Goal: Task Accomplishment & Management: Complete application form

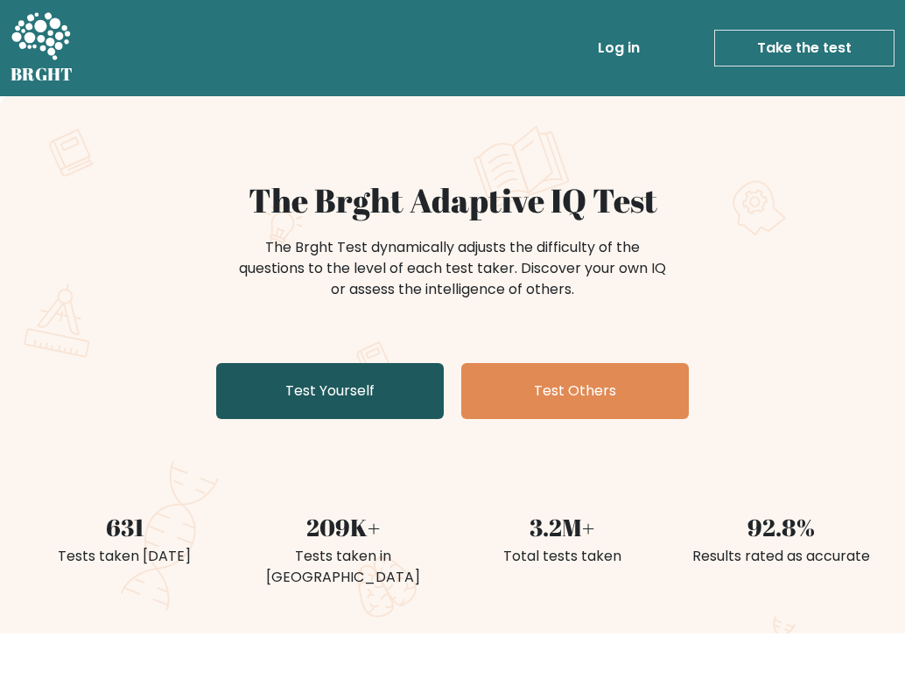
click at [393, 400] on link "Test Yourself" at bounding box center [329, 391] width 227 height 56
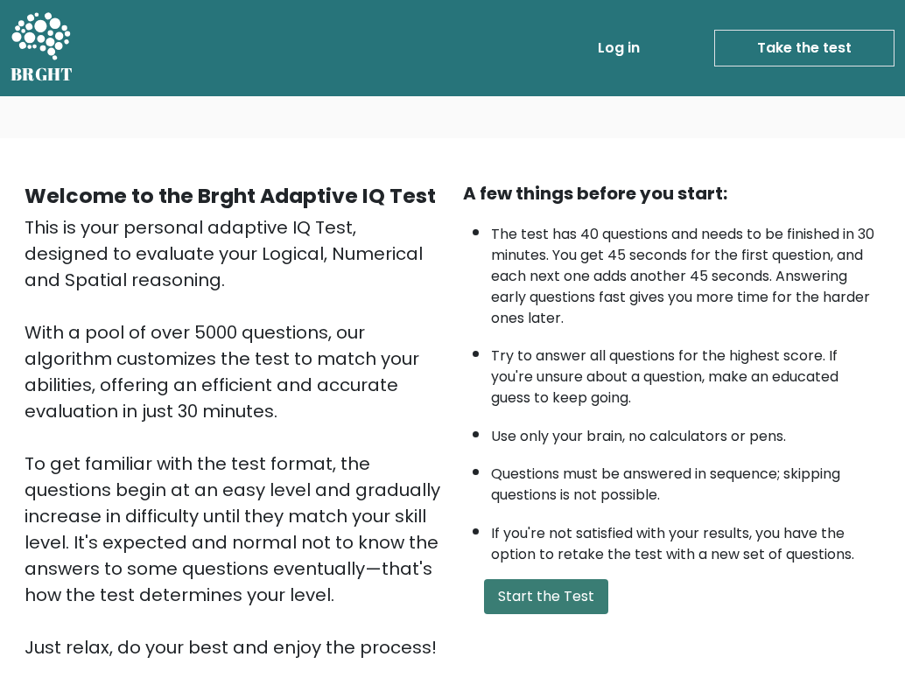
click at [535, 614] on button "Start the Test" at bounding box center [546, 596] width 124 height 35
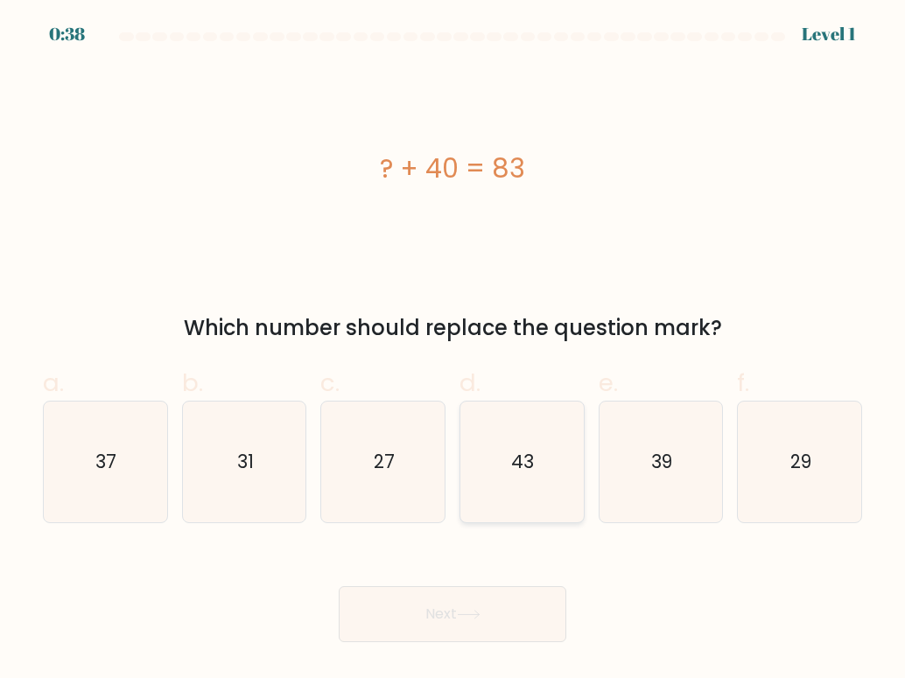
click at [534, 454] on icon "43" at bounding box center [521, 462] width 121 height 121
click at [453, 351] on input "d. 43" at bounding box center [452, 344] width 1 height 11
radio input "true"
click at [486, 624] on button "Next" at bounding box center [452, 614] width 227 height 56
click at [480, 603] on button "Next" at bounding box center [452, 614] width 227 height 56
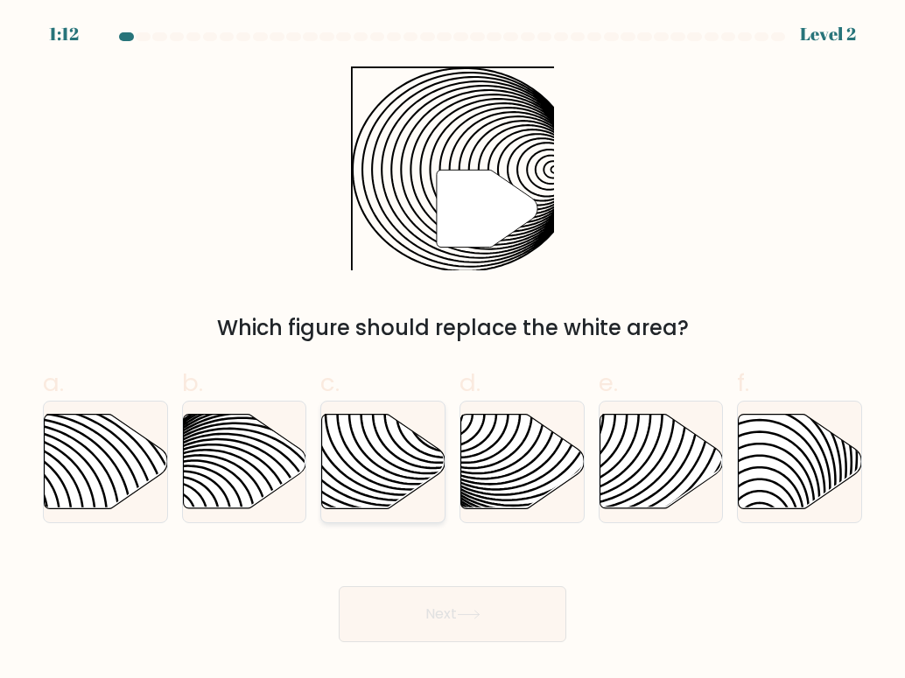
click at [365, 451] on icon at bounding box center [383, 461] width 123 height 94
click at [452, 351] on input "c." at bounding box center [452, 344] width 1 height 11
radio input "true"
click at [420, 602] on button "Next" at bounding box center [452, 614] width 227 height 56
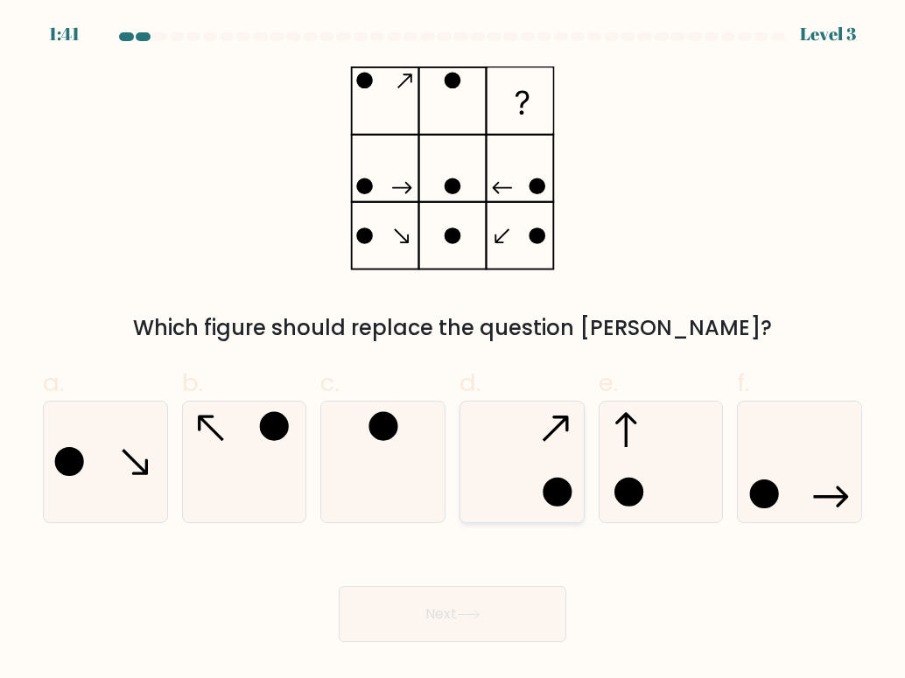
click at [486, 460] on icon at bounding box center [521, 462] width 121 height 121
click at [453, 351] on input "d." at bounding box center [452, 344] width 1 height 11
radio input "true"
click at [452, 606] on button "Next" at bounding box center [452, 614] width 227 height 56
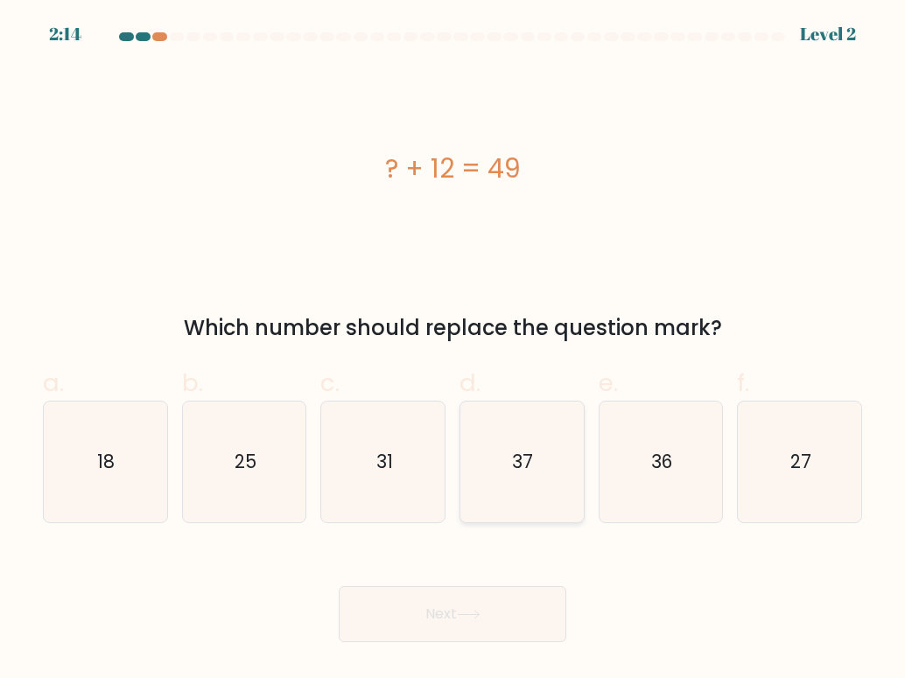
click at [521, 447] on icon "37" at bounding box center [521, 462] width 121 height 121
click at [453, 351] on input "d. 37" at bounding box center [452, 344] width 1 height 11
radio input "true"
click at [518, 624] on button "Next" at bounding box center [452, 614] width 227 height 56
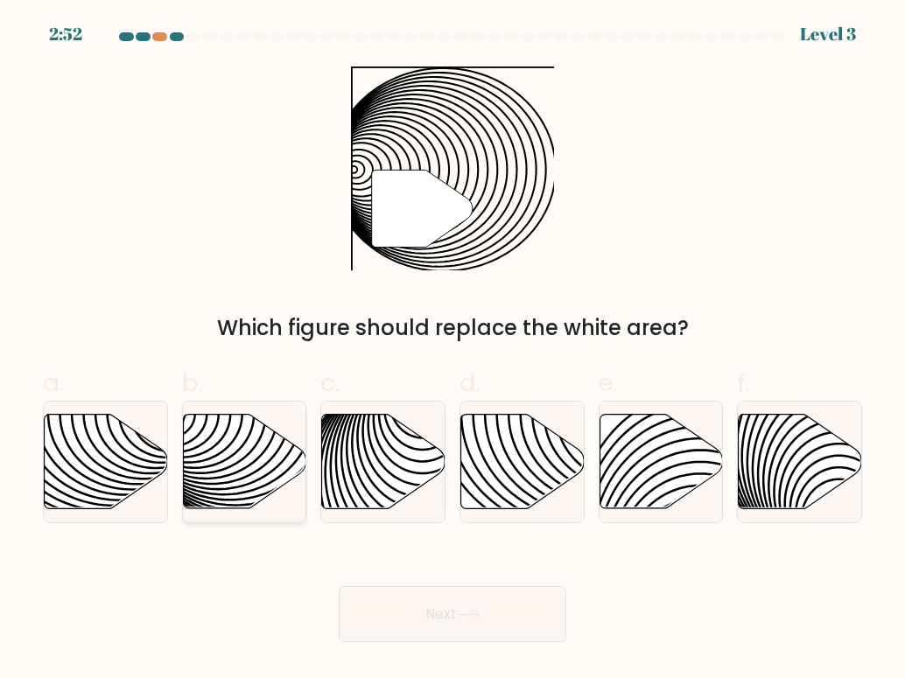
click at [274, 454] on icon at bounding box center [284, 414] width 248 height 248
click at [452, 351] on input "b." at bounding box center [452, 344] width 1 height 11
radio input "true"
click at [415, 604] on button "Next" at bounding box center [452, 614] width 227 height 56
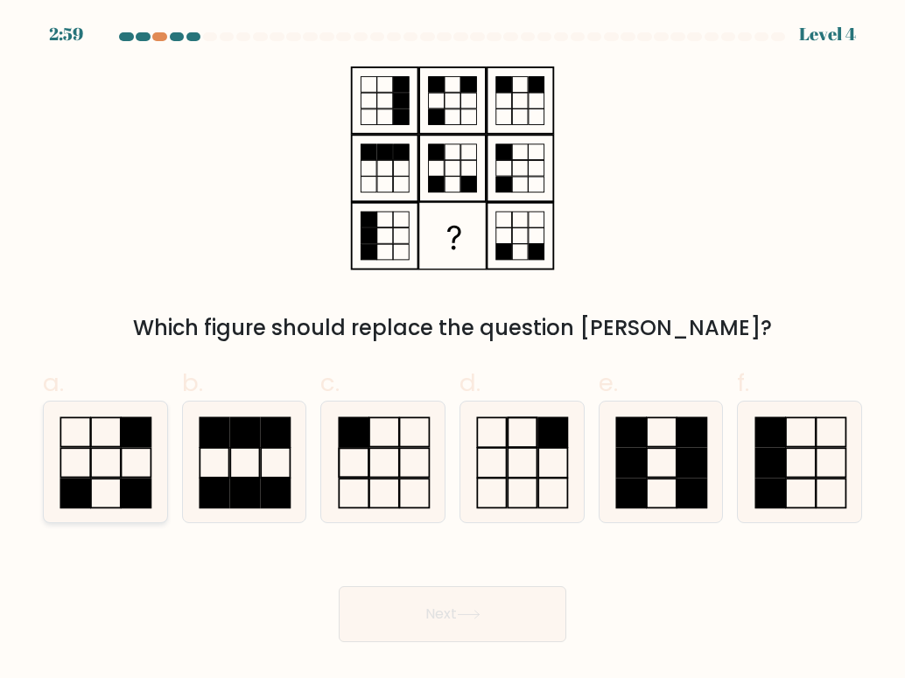
click at [145, 464] on icon at bounding box center [105, 462] width 121 height 121
click at [452, 351] on input "a." at bounding box center [452, 344] width 1 height 11
radio input "true"
click at [401, 630] on button "Next" at bounding box center [452, 614] width 227 height 56
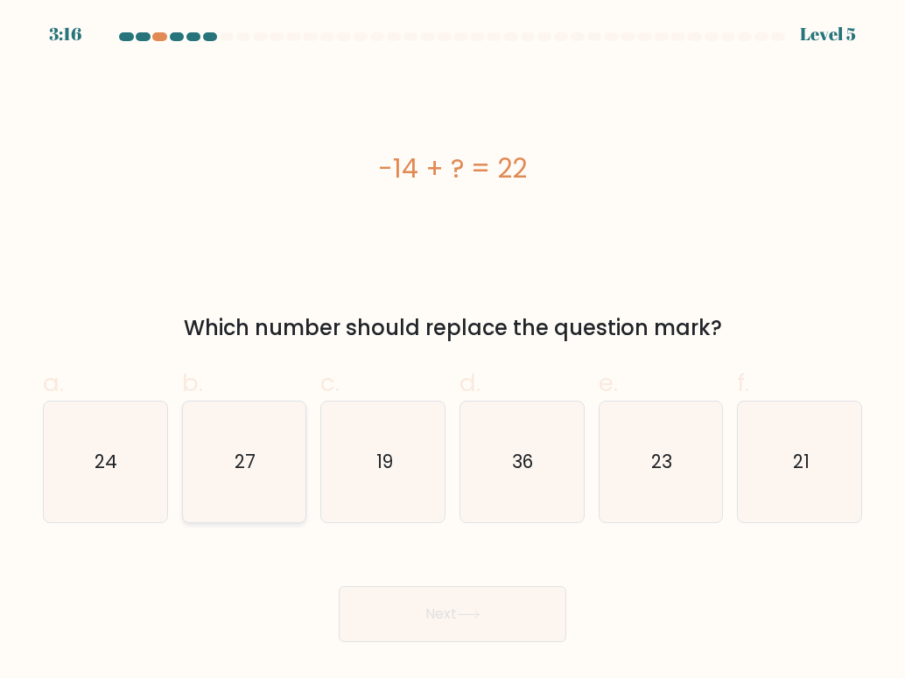
click at [275, 432] on icon "27" at bounding box center [244, 462] width 121 height 121
click at [452, 351] on input "b. 27" at bounding box center [452, 344] width 1 height 11
radio input "true"
click at [512, 477] on icon "36" at bounding box center [521, 462] width 121 height 121
click at [453, 351] on input "d. 36" at bounding box center [452, 344] width 1 height 11
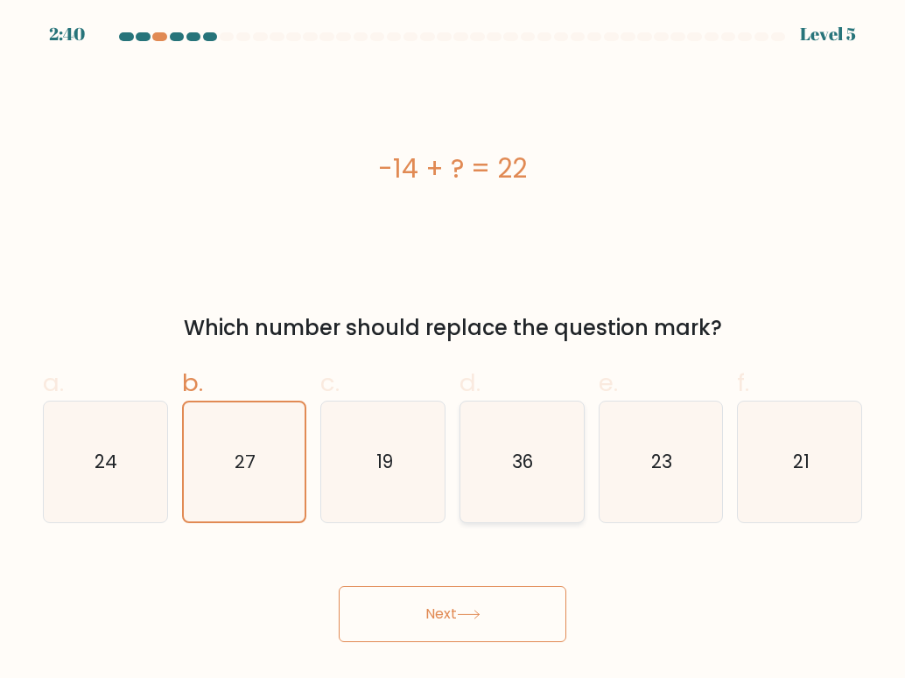
radio input "true"
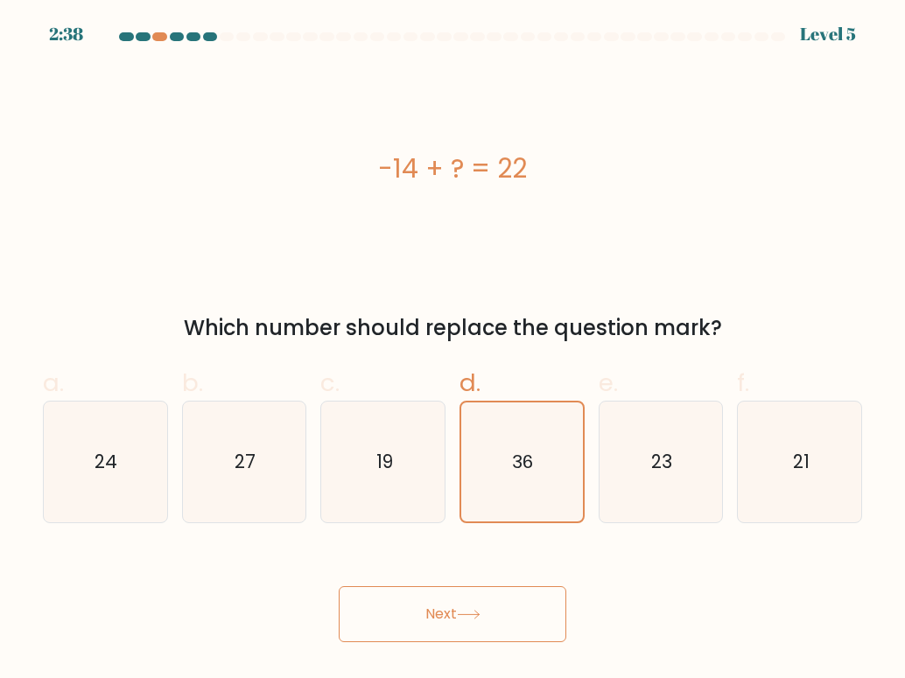
click at [500, 597] on button "Next" at bounding box center [452, 614] width 227 height 56
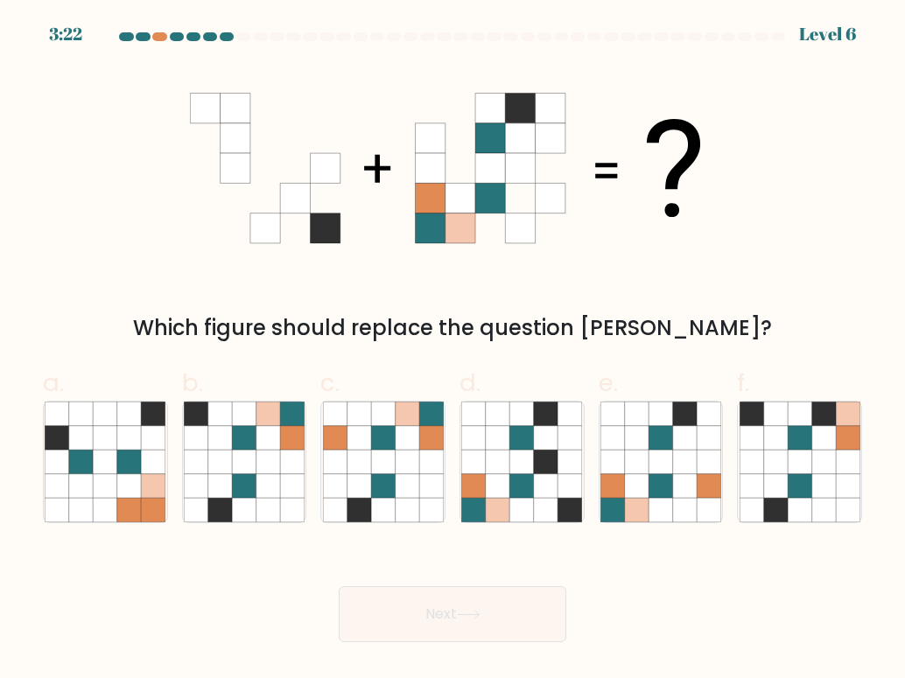
click at [500, 597] on button "Next" at bounding box center [452, 614] width 227 height 56
click at [565, 473] on icon at bounding box center [570, 462] width 24 height 24
click at [453, 351] on input "d." at bounding box center [452, 344] width 1 height 11
radio input "true"
click at [500, 604] on button "Next" at bounding box center [452, 614] width 227 height 56
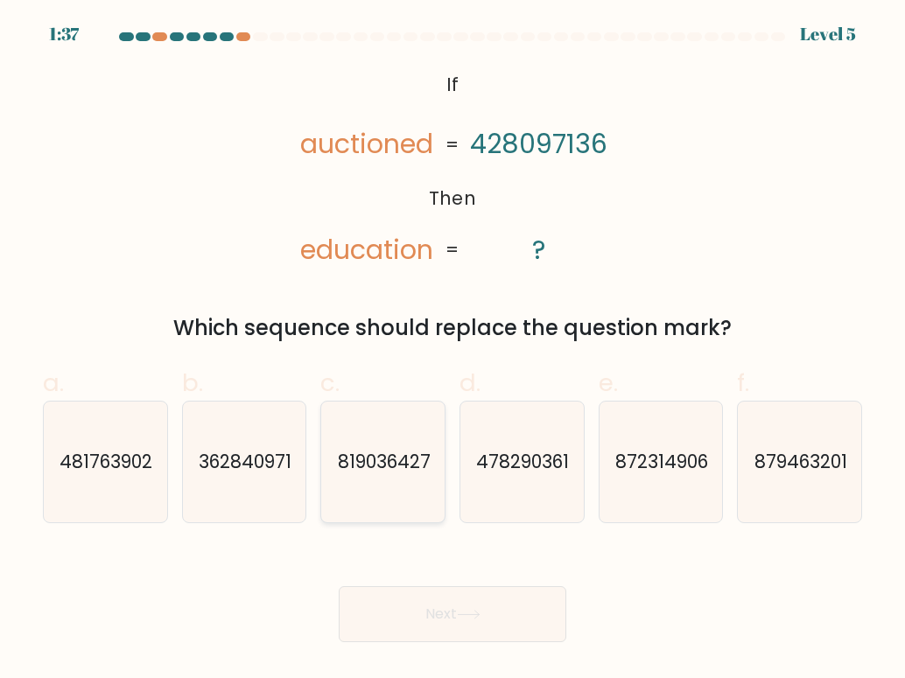
click at [430, 450] on text "819036427" at bounding box center [384, 461] width 93 height 25
click at [452, 351] on input "c. 819036427" at bounding box center [452, 344] width 1 height 11
radio input "true"
click at [468, 617] on icon at bounding box center [469, 615] width 24 height 10
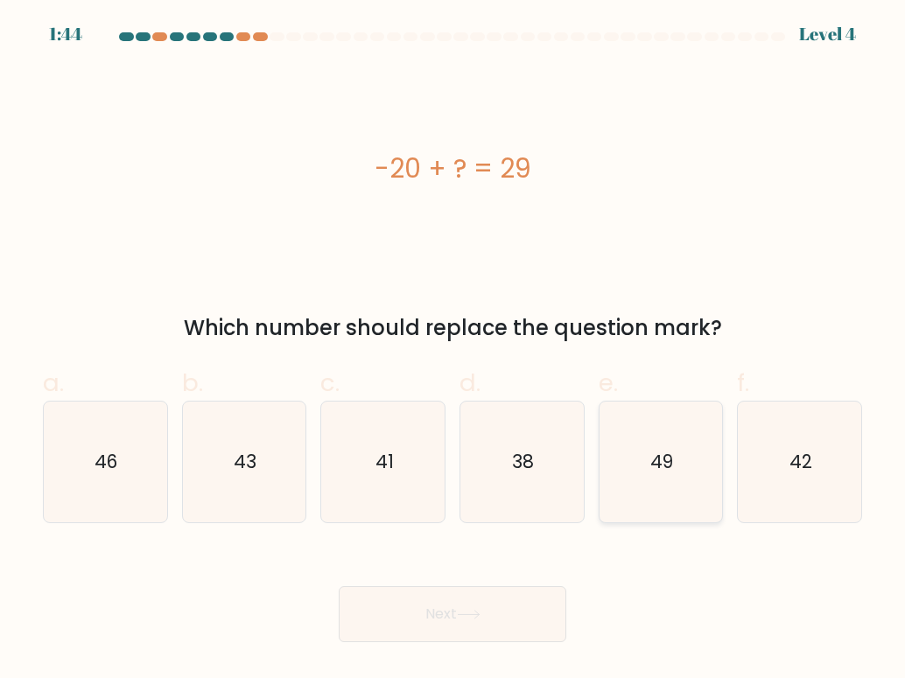
click at [653, 464] on text "49" at bounding box center [661, 461] width 23 height 25
click at [453, 351] on input "e. 49" at bounding box center [452, 344] width 1 height 11
radio input "true"
click at [485, 605] on button "Next" at bounding box center [452, 614] width 227 height 56
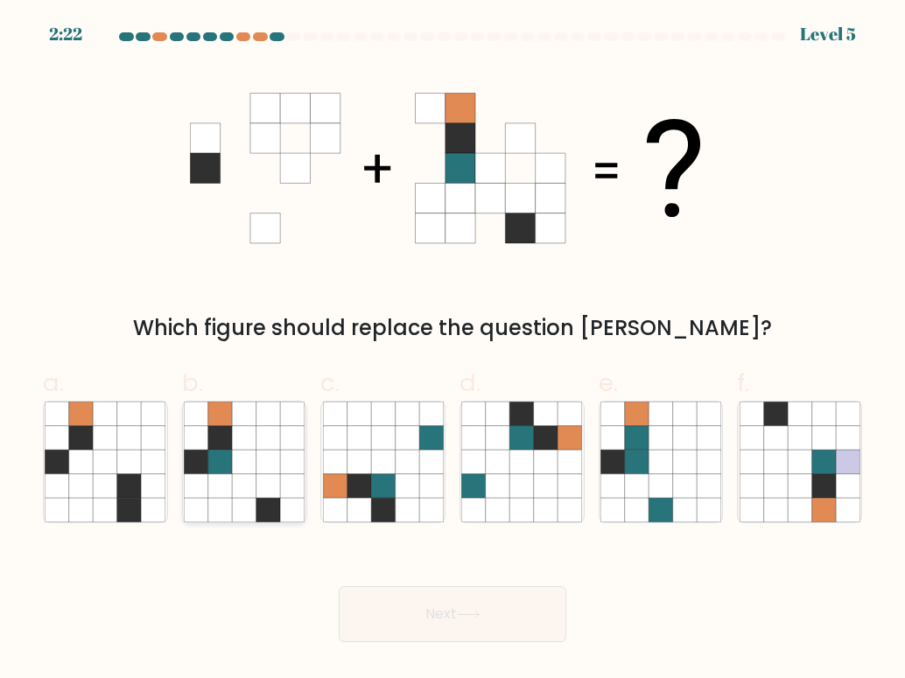
click at [236, 432] on icon at bounding box center [244, 438] width 24 height 24
click at [452, 351] on input "b." at bounding box center [452, 344] width 1 height 11
radio input "true"
click at [471, 625] on button "Next" at bounding box center [452, 614] width 227 height 56
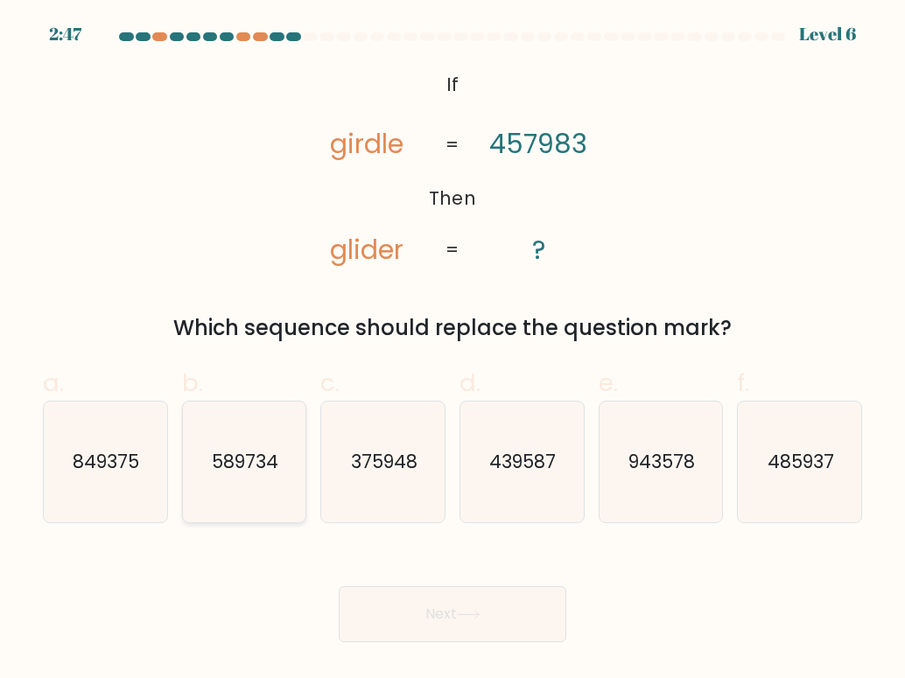
click at [271, 451] on text "589734" at bounding box center [245, 461] width 66 height 25
click at [452, 351] on input "b. 589734" at bounding box center [452, 344] width 1 height 11
radio input "true"
click at [437, 609] on button "Next" at bounding box center [452, 614] width 227 height 56
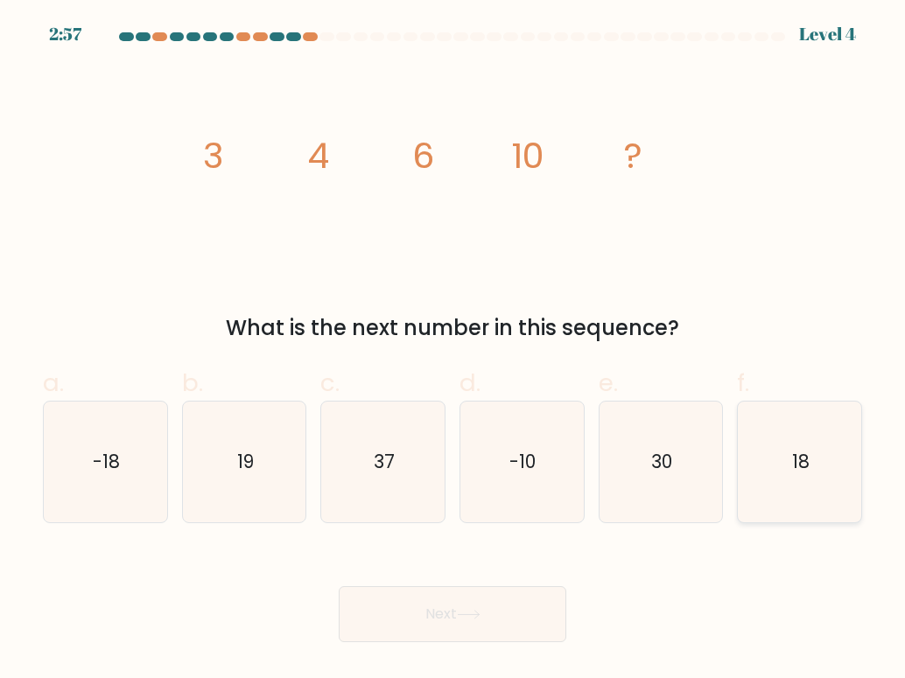
click at [807, 473] on text "18" at bounding box center [800, 461] width 17 height 25
click at [453, 351] on input "f. 18" at bounding box center [452, 344] width 1 height 11
radio input "true"
click at [505, 617] on button "Next" at bounding box center [452, 614] width 227 height 56
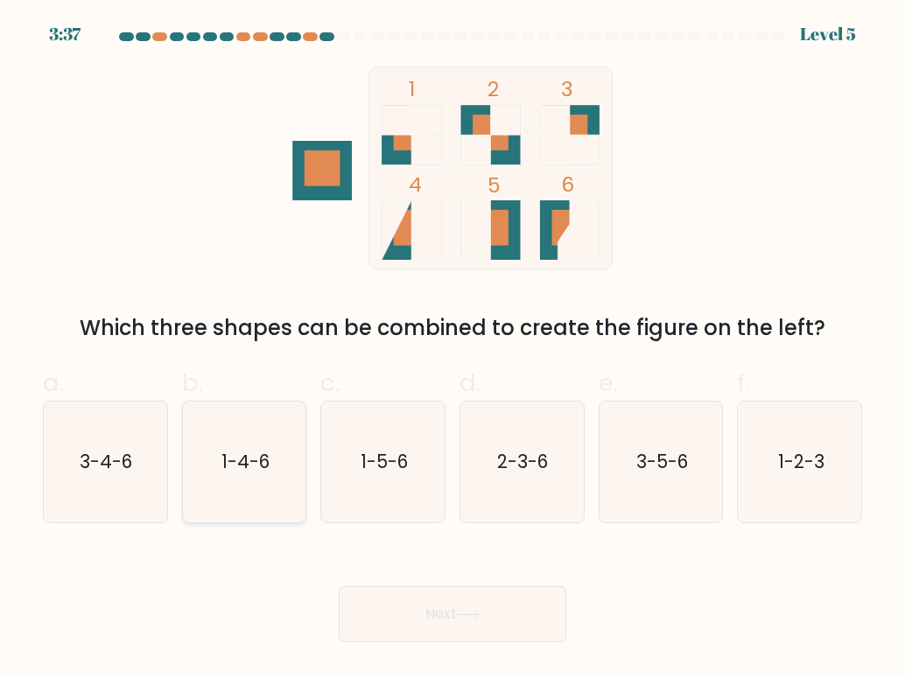
click at [246, 439] on icon "1-4-6" at bounding box center [244, 462] width 121 height 121
click at [452, 351] on input "b. 1-4-6" at bounding box center [452, 344] width 1 height 11
radio input "true"
click at [443, 590] on button "Next" at bounding box center [452, 614] width 227 height 56
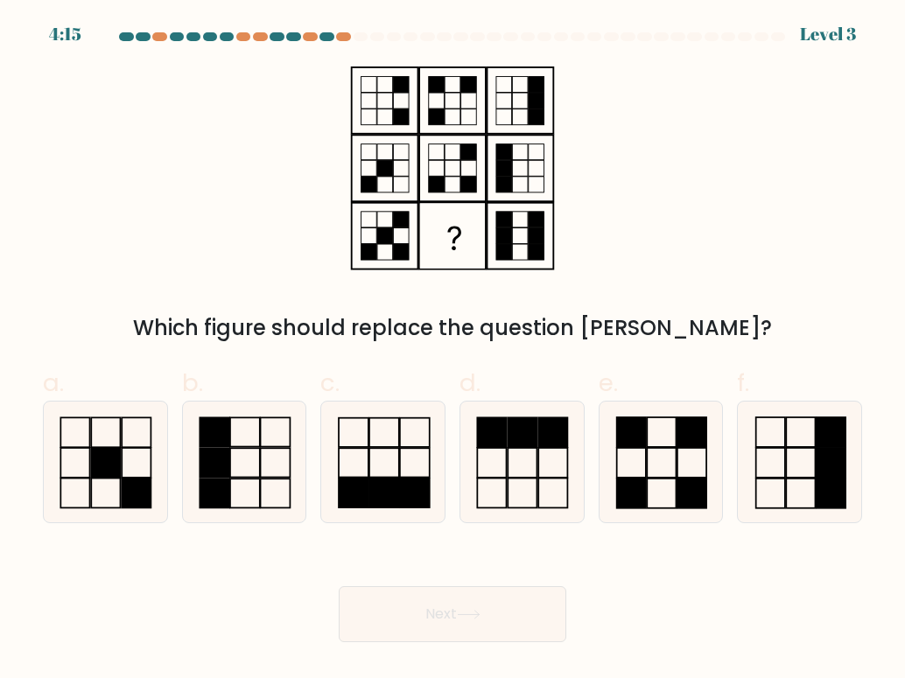
click at [443, 241] on rect at bounding box center [452, 236] width 64 height 64
click at [108, 427] on icon at bounding box center [105, 462] width 121 height 121
click at [452, 351] on input "a." at bounding box center [452, 344] width 1 height 11
radio input "true"
click at [433, 618] on button "Next" at bounding box center [452, 614] width 227 height 56
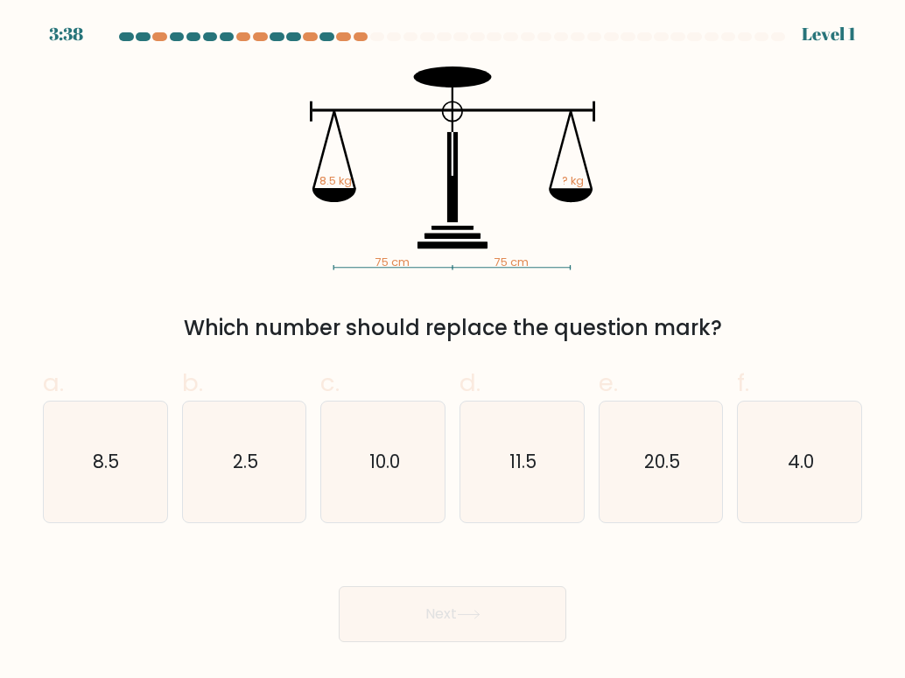
click at [433, 618] on button "Next" at bounding box center [452, 614] width 227 height 56
click at [365, 492] on icon "10.0" at bounding box center [383, 462] width 121 height 121
click at [452, 351] on input "c. 10.0" at bounding box center [452, 344] width 1 height 11
radio input "true"
click at [421, 582] on div "Next" at bounding box center [452, 593] width 840 height 98
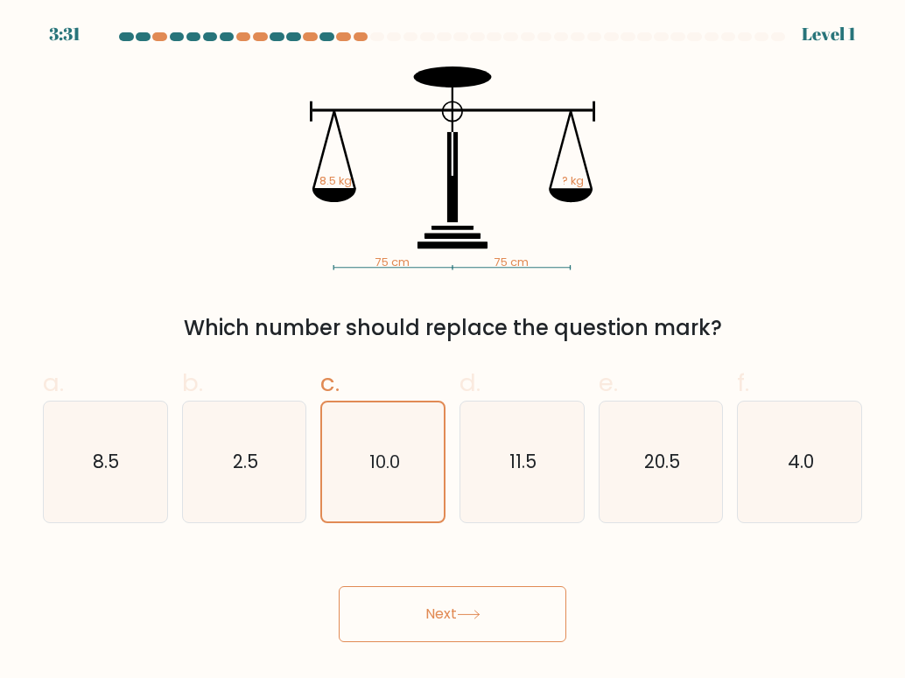
click at [437, 612] on button "Next" at bounding box center [452, 614] width 227 height 56
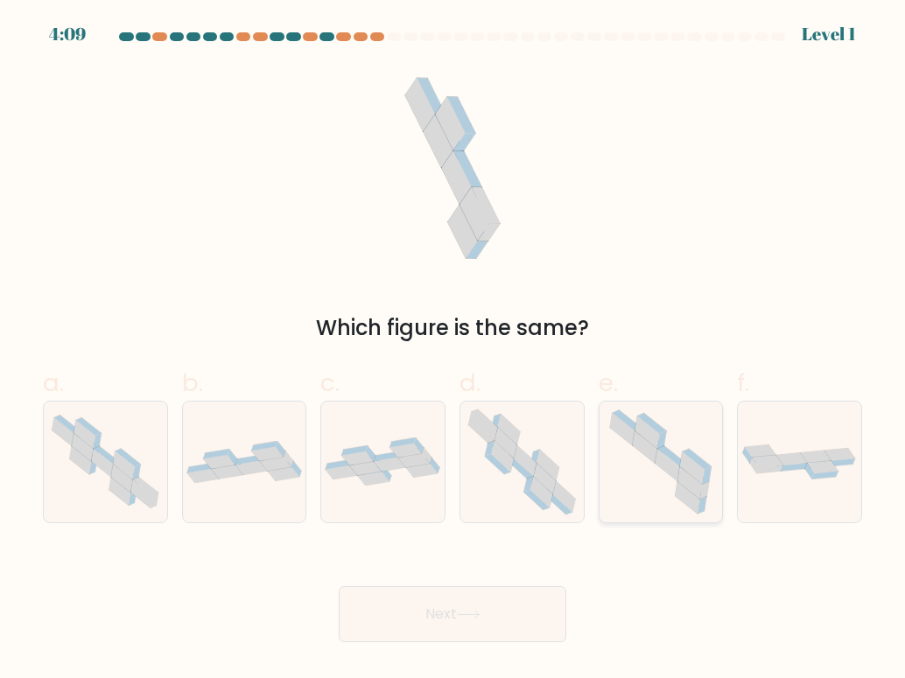
click at [624, 474] on icon at bounding box center [660, 462] width 121 height 121
click at [453, 351] on input "e." at bounding box center [452, 344] width 1 height 11
radio input "true"
click at [510, 609] on button "Next" at bounding box center [452, 614] width 227 height 56
